Goal: Obtain resource: Obtain resource

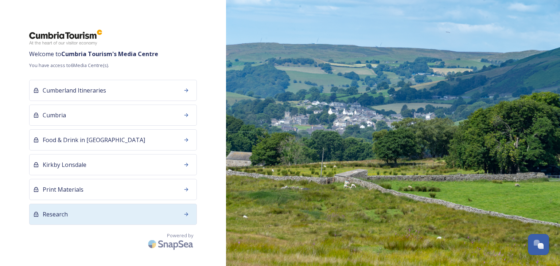
click at [67, 216] on div "Research" at bounding box center [113, 214] width 168 height 21
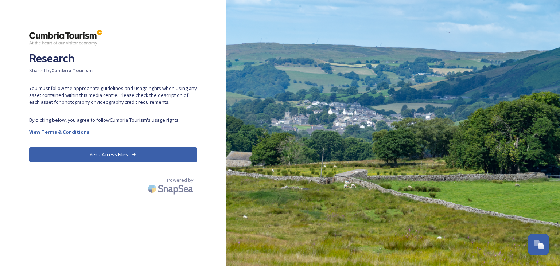
click at [85, 162] on div "Research Shared by Cumbria Tourism You must follow the appropriate guidelines a…" at bounding box center [113, 133] width 226 height 208
click at [87, 155] on button "Yes - Access Files" at bounding box center [113, 154] width 168 height 15
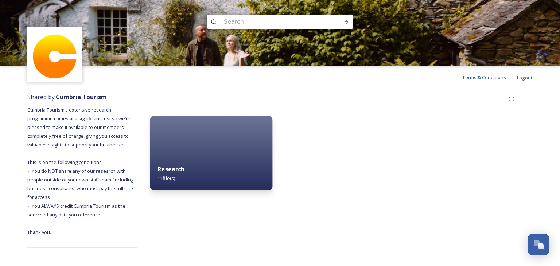
click at [178, 181] on div "Research 11 file(s)" at bounding box center [211, 173] width 122 height 33
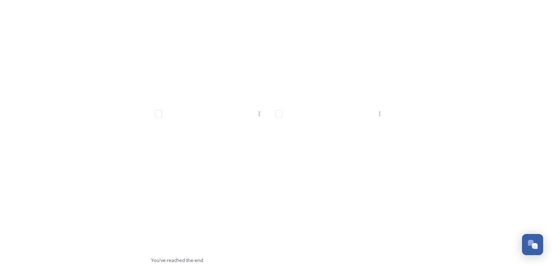
scroll to position [483, 0]
